Goal: Check status: Check status

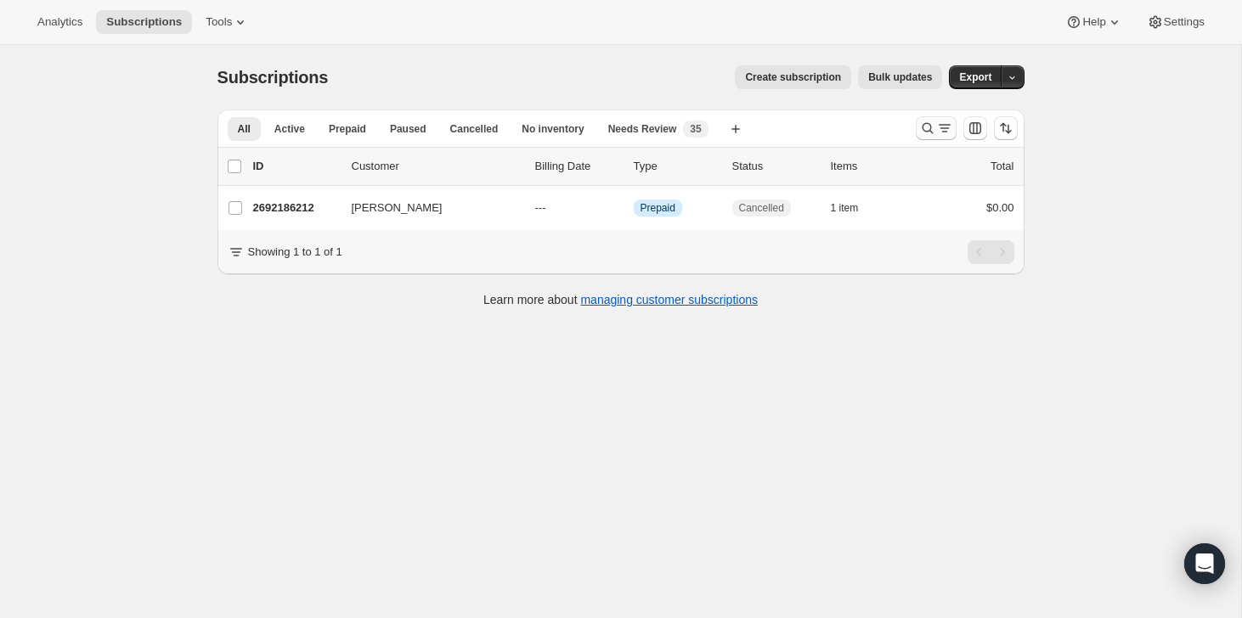
click at [936, 129] on icon "Search and filter results" at bounding box center [944, 128] width 17 height 17
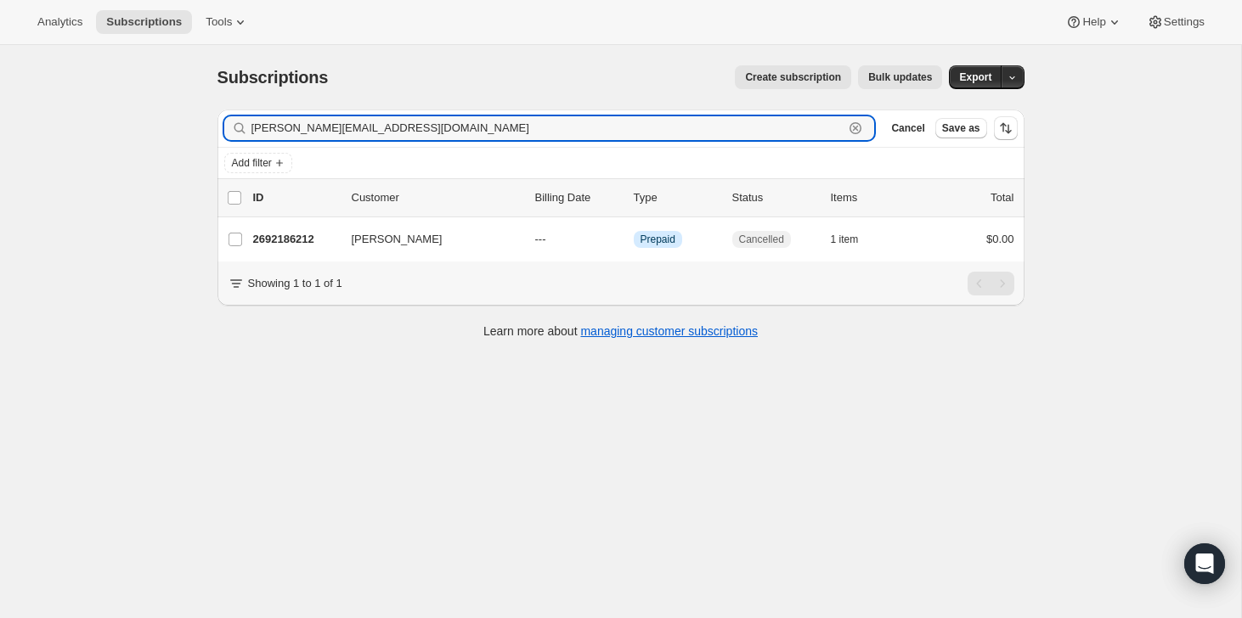
click at [861, 131] on icon "button" at bounding box center [855, 128] width 17 height 17
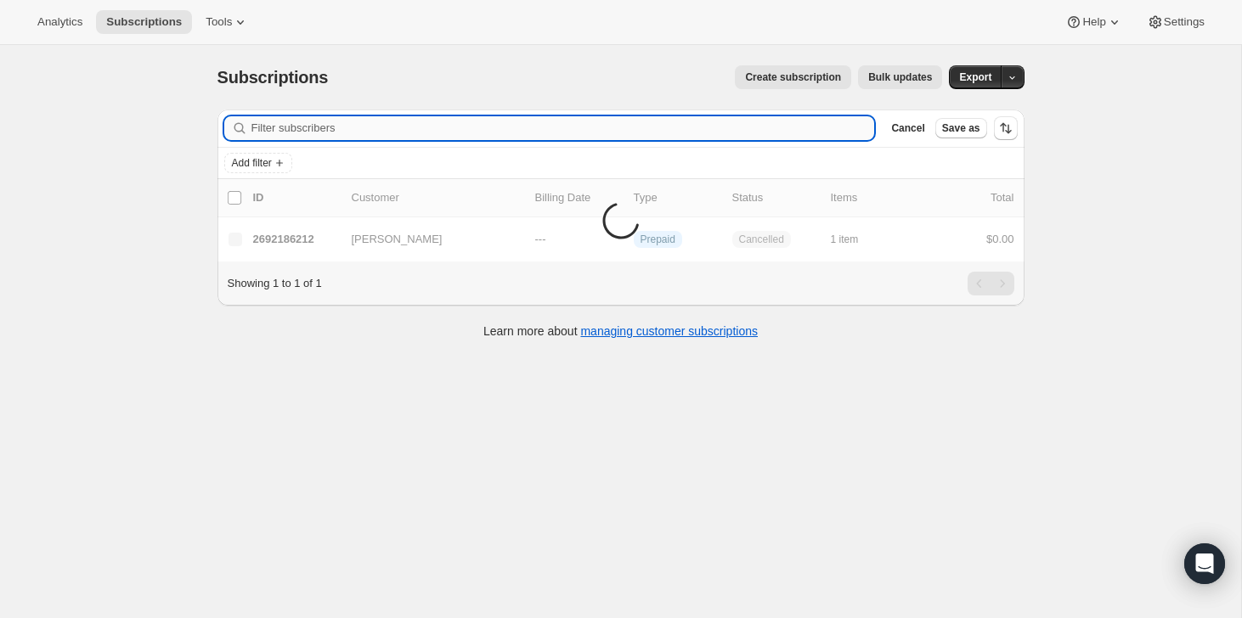
click at [794, 131] on input "Filter subscribers" at bounding box center [563, 128] width 624 height 24
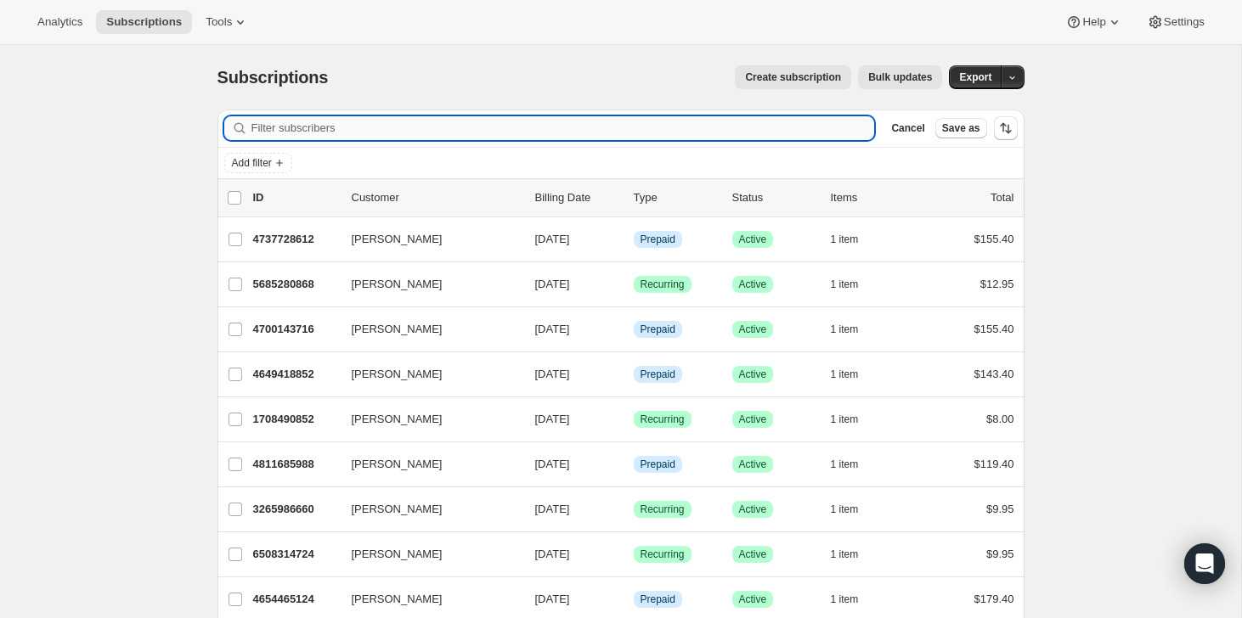
paste input "[EMAIL_ADDRESS][DOMAIN_NAME]"
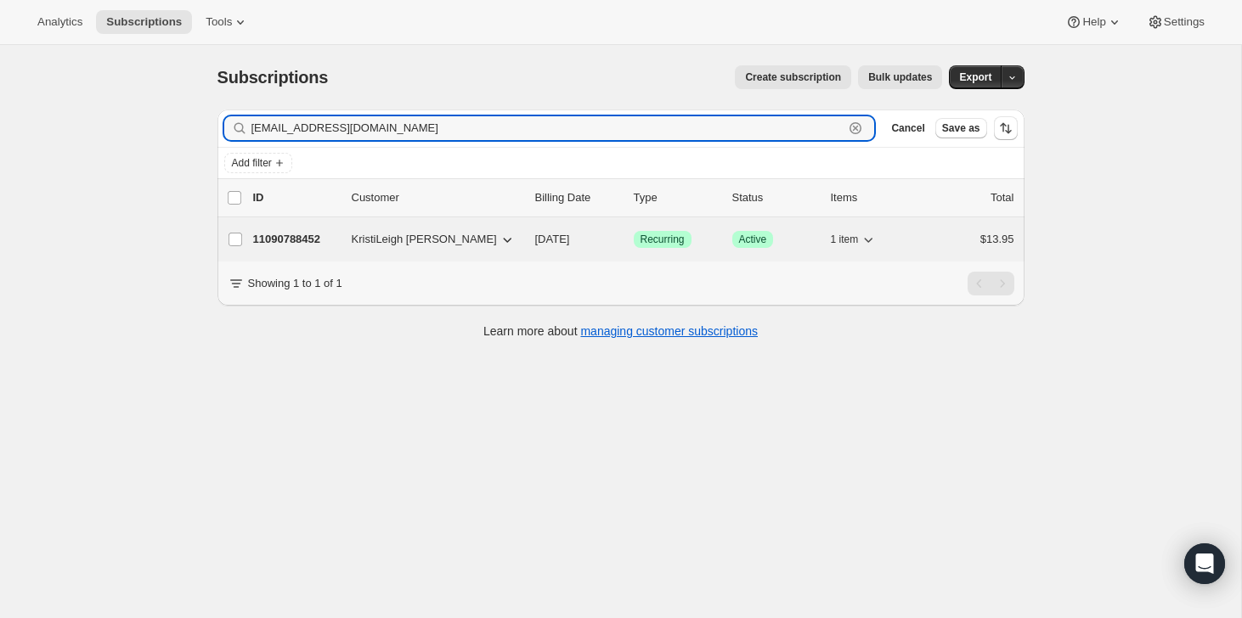
type input "[EMAIL_ADDRESS][DOMAIN_NAME]"
click at [940, 249] on div "11090788452 KristiLeigh [PERSON_NAME] [DATE] Success Recurring Success Active 1…" at bounding box center [633, 240] width 761 height 24
